Goal: Navigation & Orientation: Find specific page/section

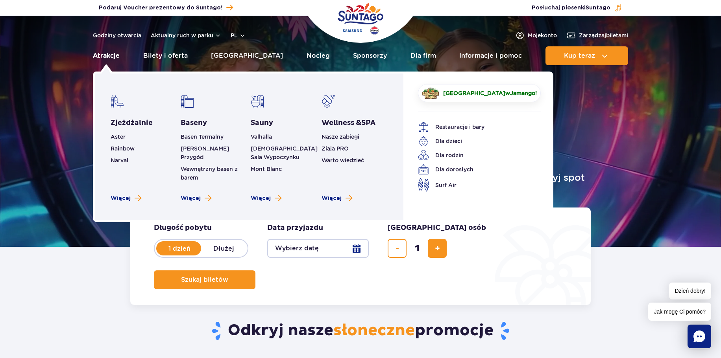
click at [111, 59] on link "Atrakcje" at bounding box center [106, 55] width 27 height 19
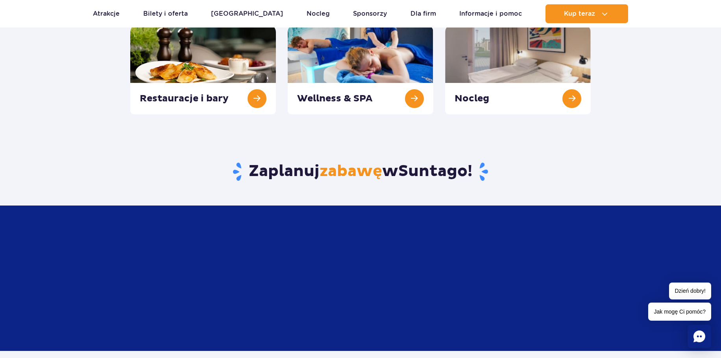
scroll to position [236, 0]
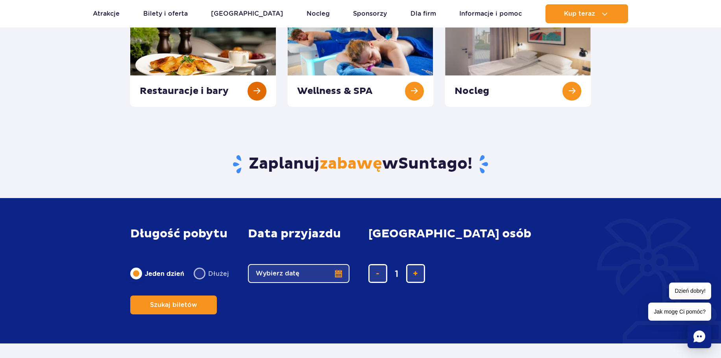
click at [259, 95] on link at bounding box center [203, 62] width 146 height 90
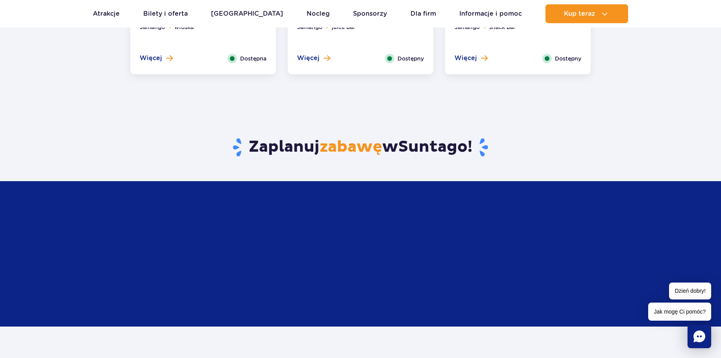
scroll to position [865, 0]
